Goal: Subscribe to service/newsletter

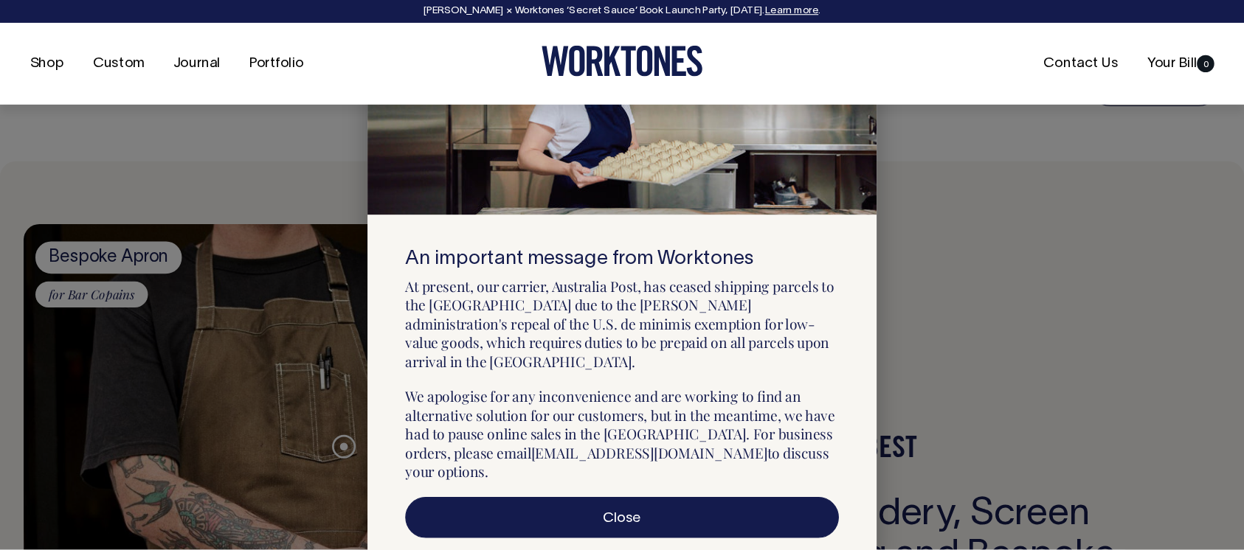
scroll to position [1181, 0]
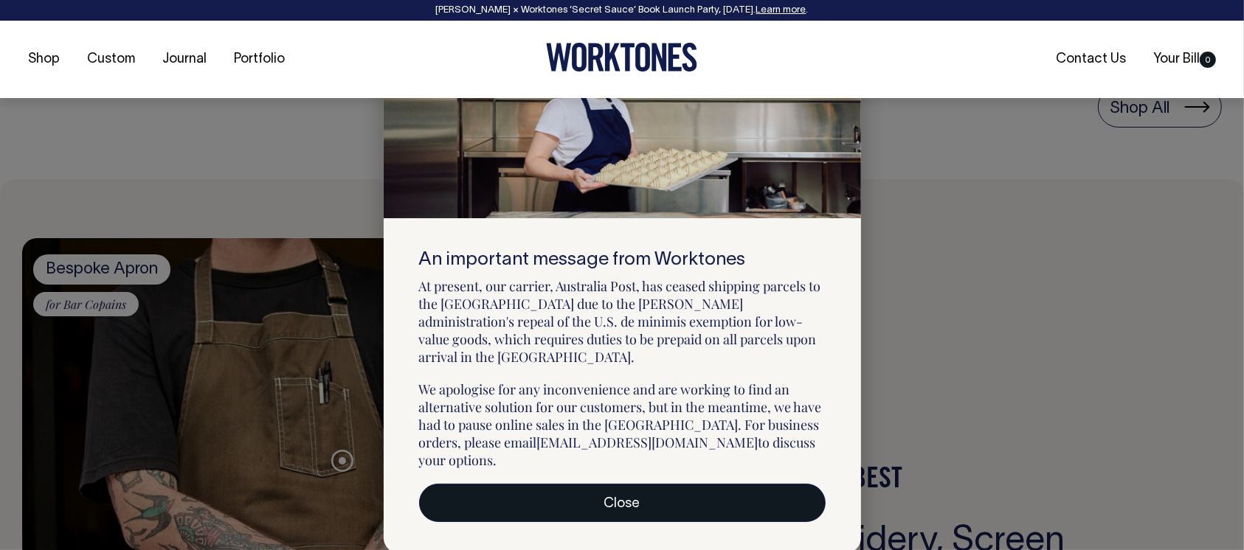
click at [691, 401] on link "Close" at bounding box center [622, 503] width 407 height 38
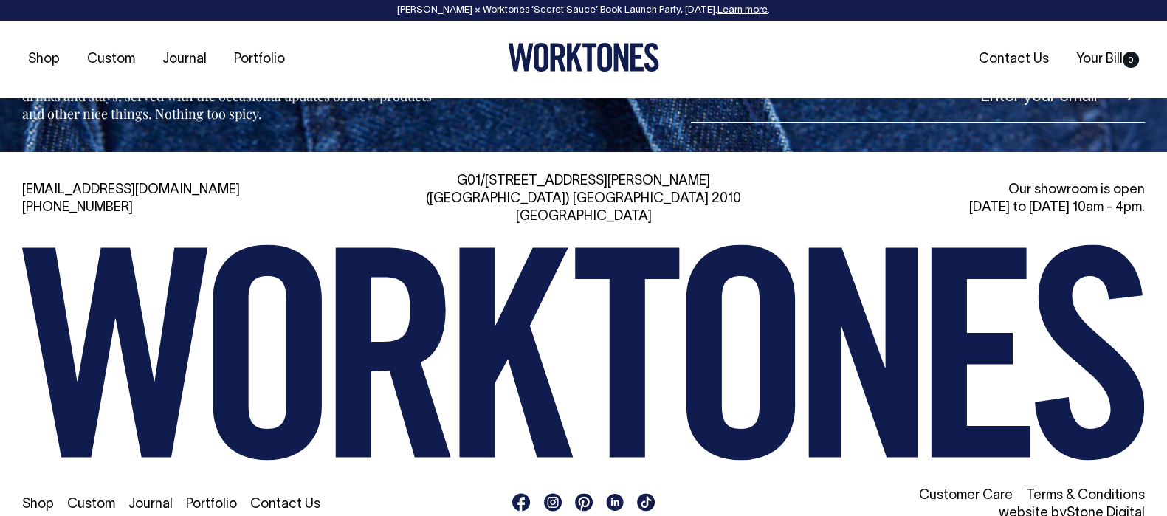
scroll to position [3361, 0]
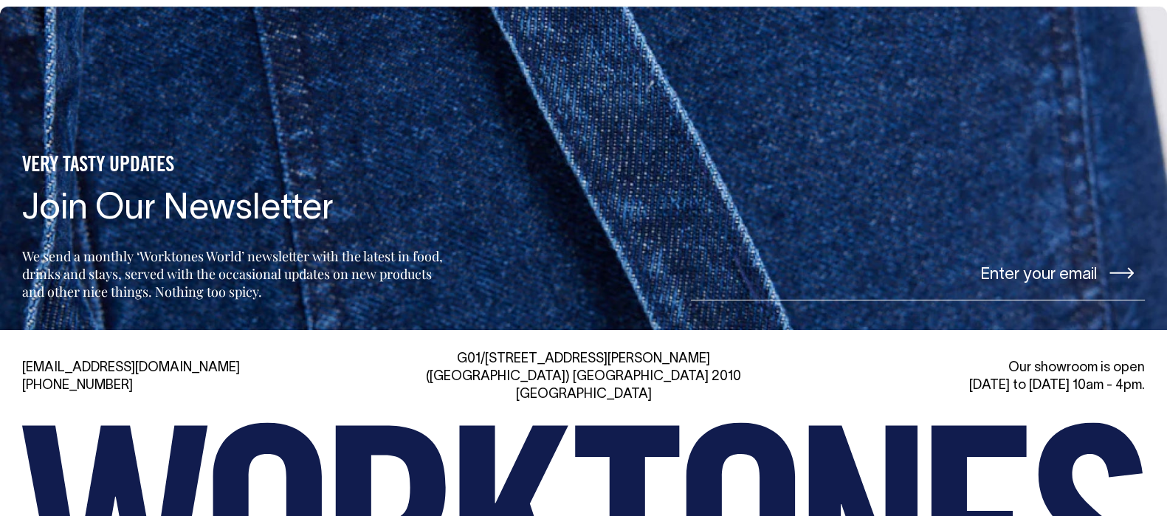
click at [933, 255] on input"] "email" at bounding box center [918, 272] width 454 height 55
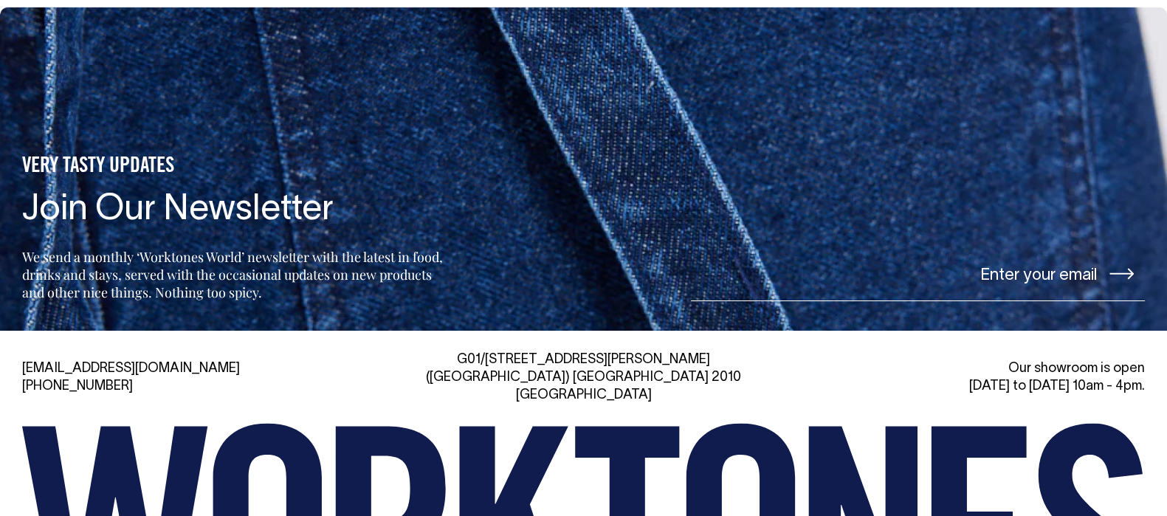
scroll to position [3177, 0]
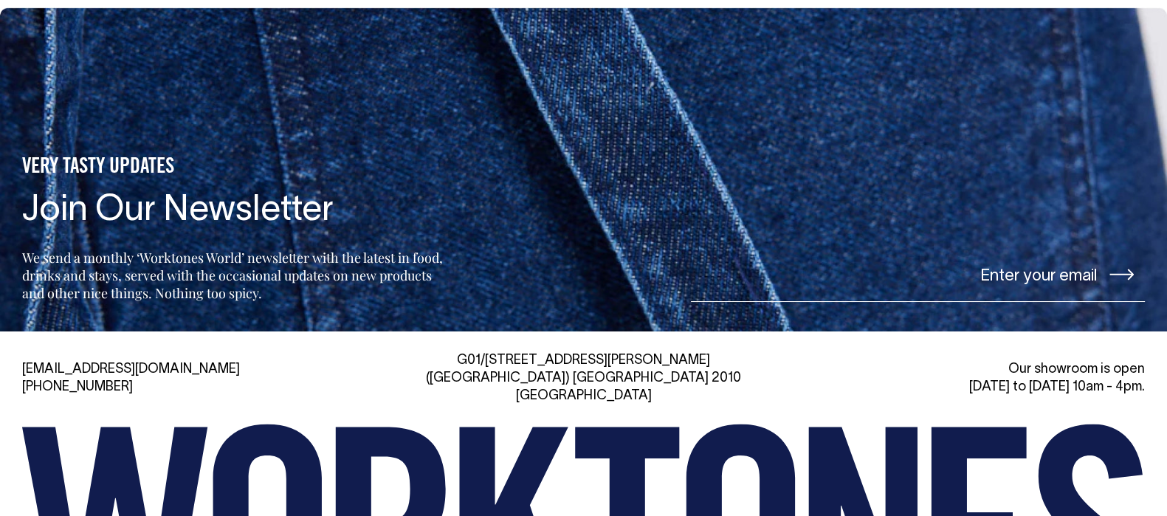
click at [933, 260] on input"] "email" at bounding box center [918, 273] width 454 height 55
type input"] "[PERSON_NAME][EMAIL_ADDRESS]"
click at [933, 264] on button at bounding box center [1121, 275] width 46 height 34
click at [933, 269] on icon at bounding box center [1121, 274] width 24 height 11
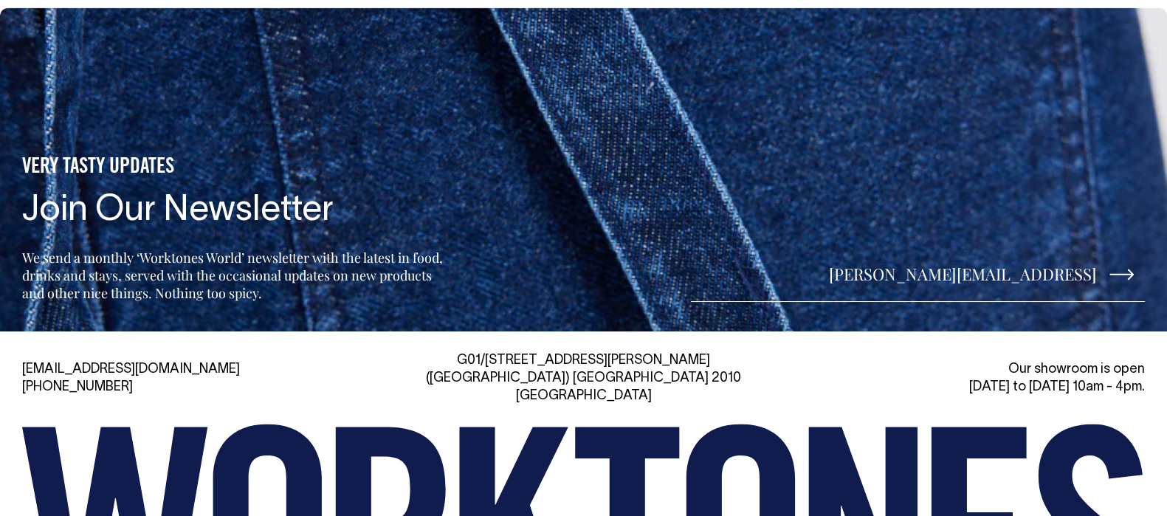
click at [933, 269] on icon at bounding box center [1121, 274] width 24 height 11
click at [933, 263] on button at bounding box center [1121, 275] width 46 height 34
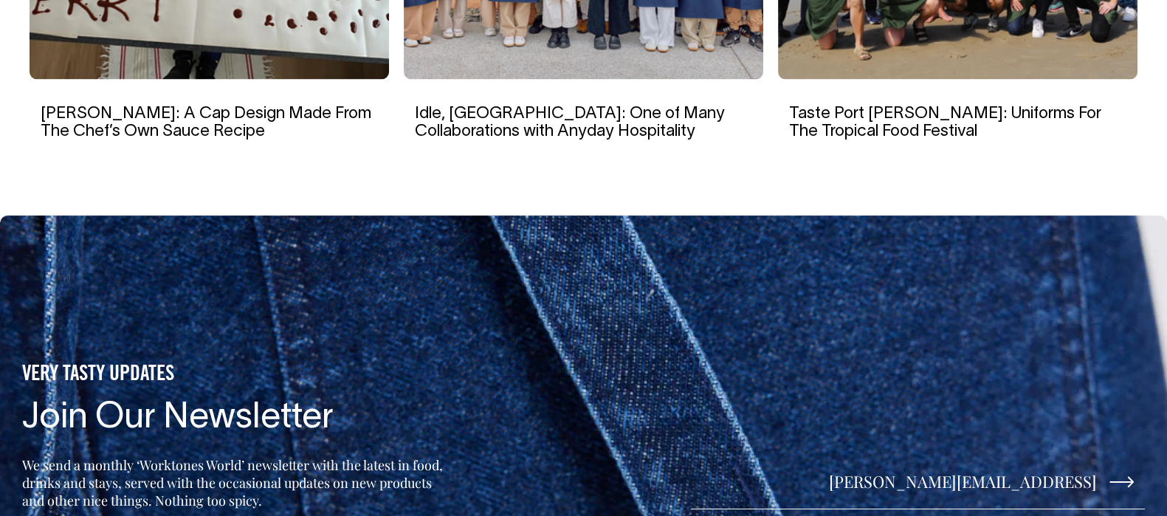
drag, startPoint x: 1066, startPoint y: 103, endPoint x: 1133, endPoint y: 94, distance: 68.5
click at [1066, 454] on input"] "[PERSON_NAME][EMAIL_ADDRESS]" at bounding box center [918, 481] width 454 height 55
click at [1122, 476] on icon at bounding box center [1121, 482] width 24 height 12
click at [1008, 454] on input"] "[PERSON_NAME][EMAIL_ADDRESS]" at bounding box center [918, 481] width 454 height 55
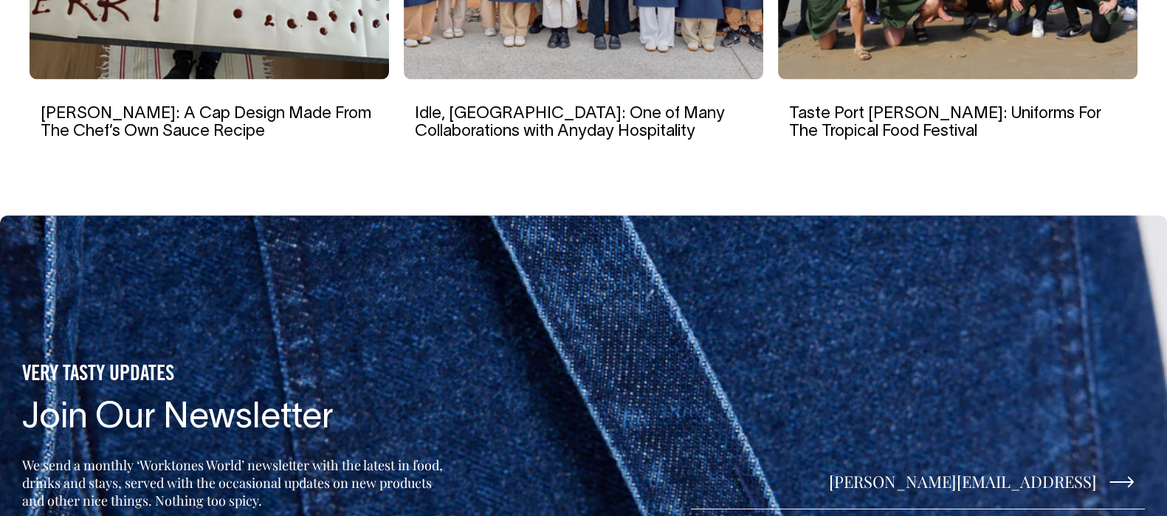
click at [1008, 454] on input"] "[PERSON_NAME][EMAIL_ADDRESS]" at bounding box center [918, 481] width 454 height 55
click at [1107, 465] on button at bounding box center [1121, 482] width 46 height 34
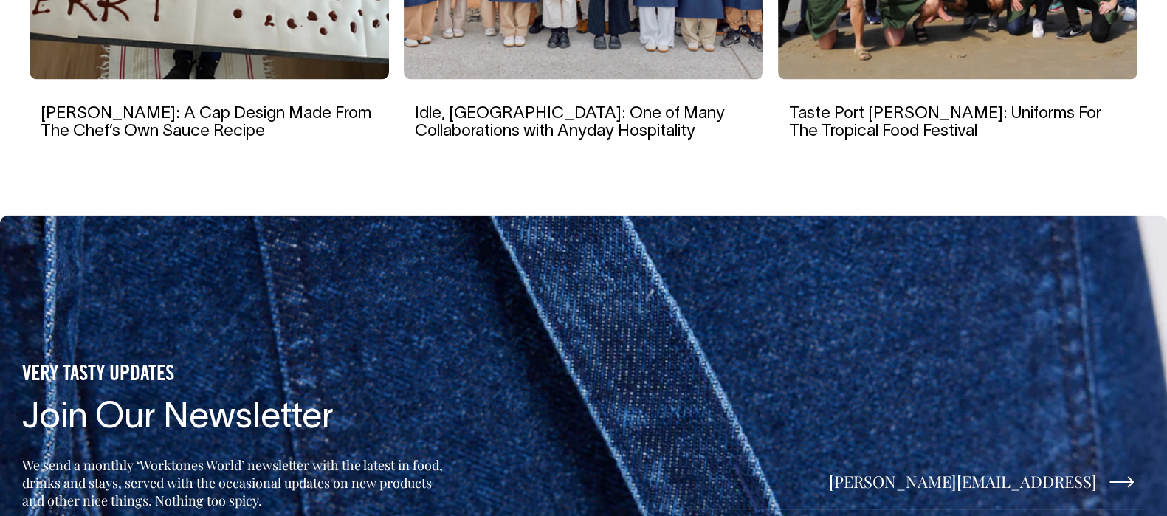
click at [1116, 476] on icon at bounding box center [1121, 481] width 24 height 11
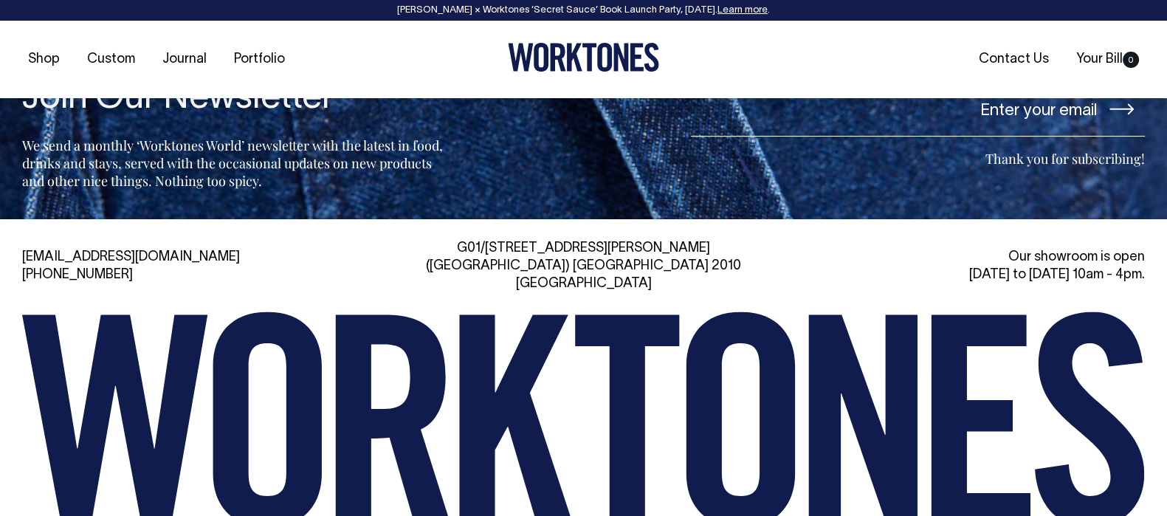
scroll to position [3289, 0]
